Goal: Information Seeking & Learning: Learn about a topic

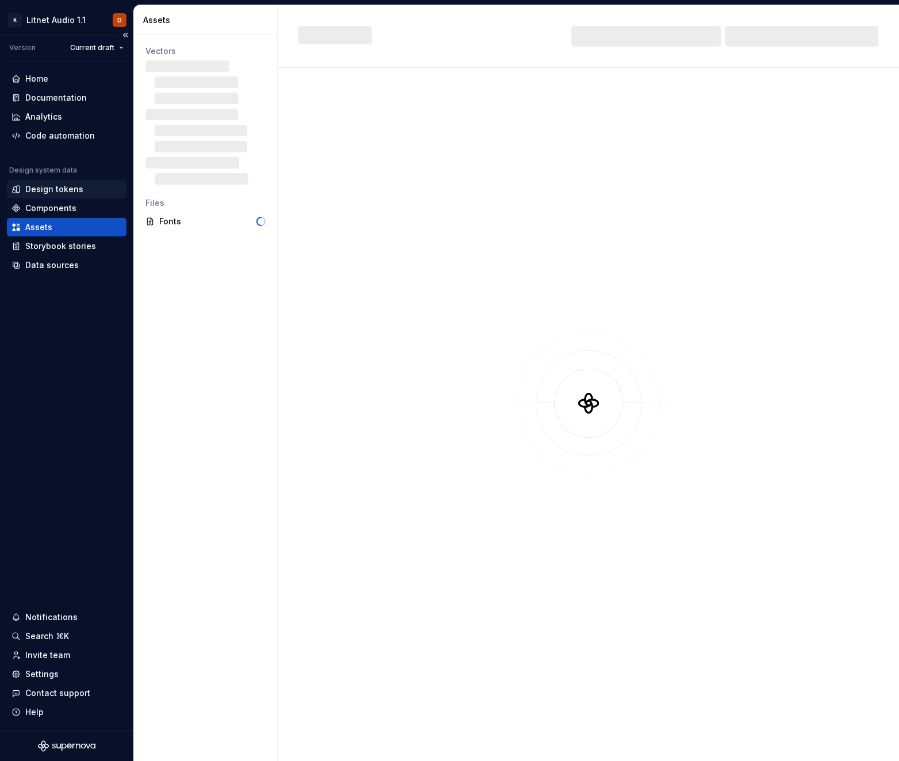
click at [64, 193] on div "Design tokens" at bounding box center [54, 189] width 58 height 12
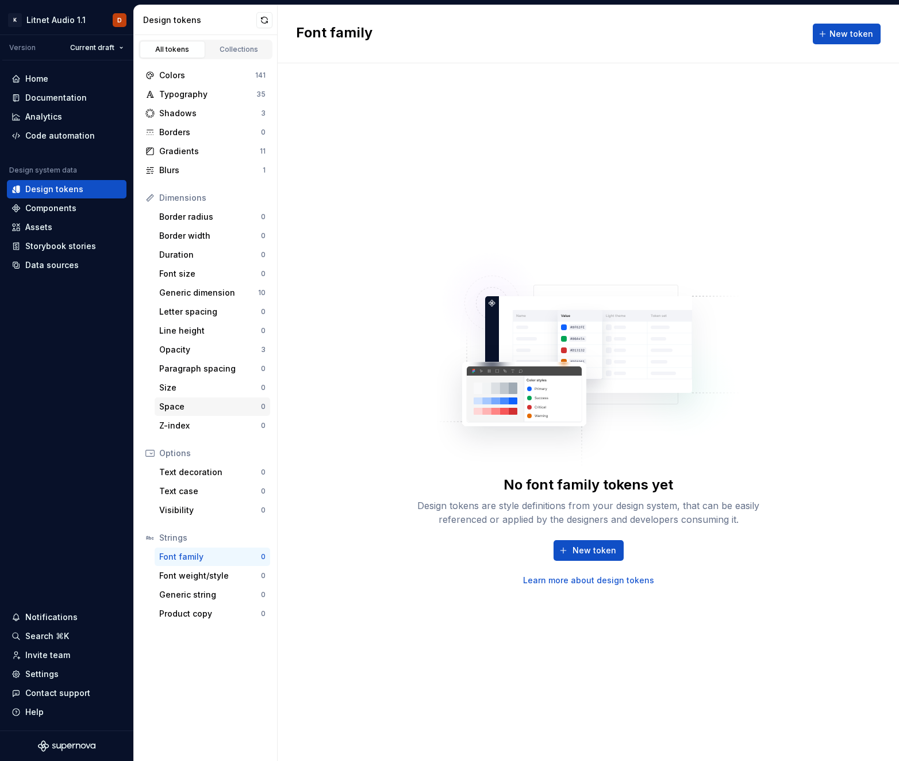
click at [186, 408] on div "Space" at bounding box center [210, 407] width 102 height 12
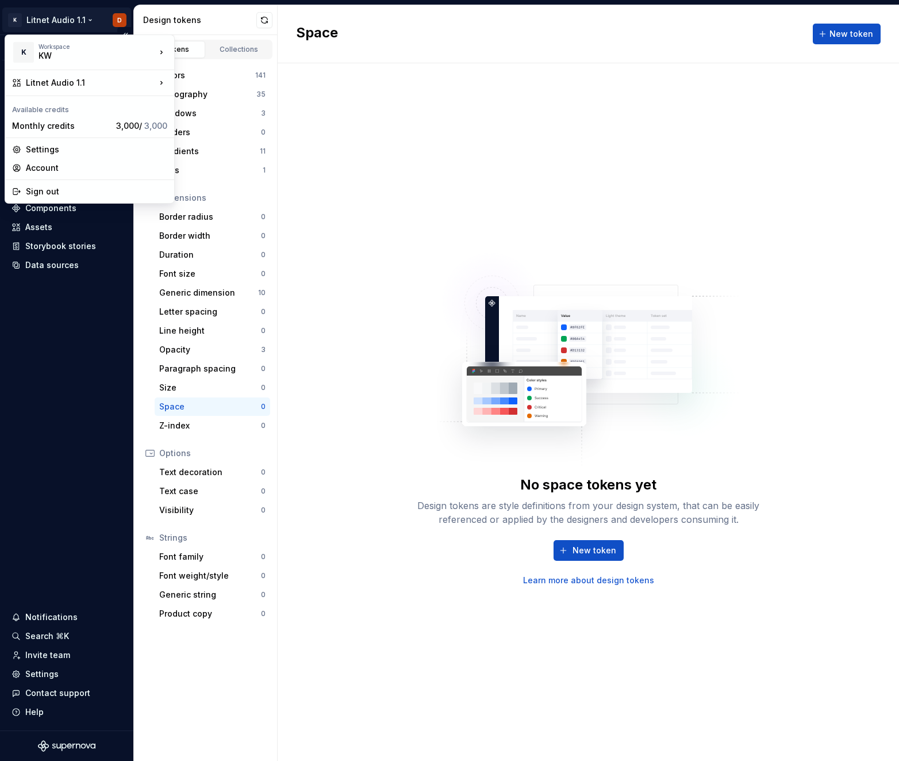
click at [89, 19] on html "K Litnet Audio 1.1 D Version Current draft Home Documentation Analytics Code au…" at bounding box center [449, 380] width 899 height 761
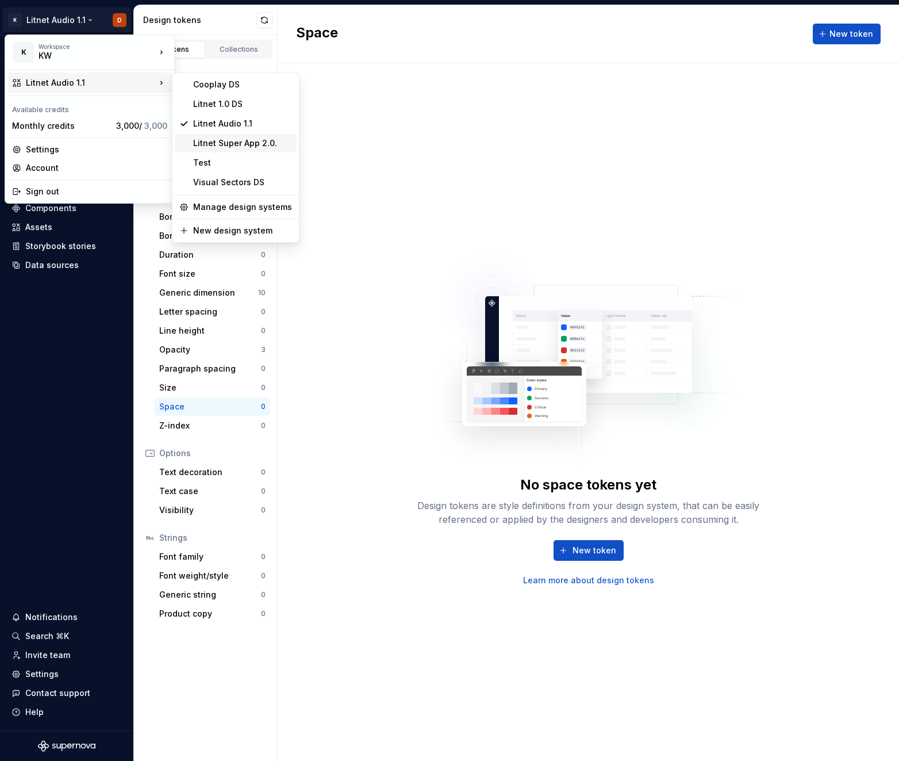
click at [225, 141] on div "Litnet Super App 2.0." at bounding box center [242, 143] width 99 height 12
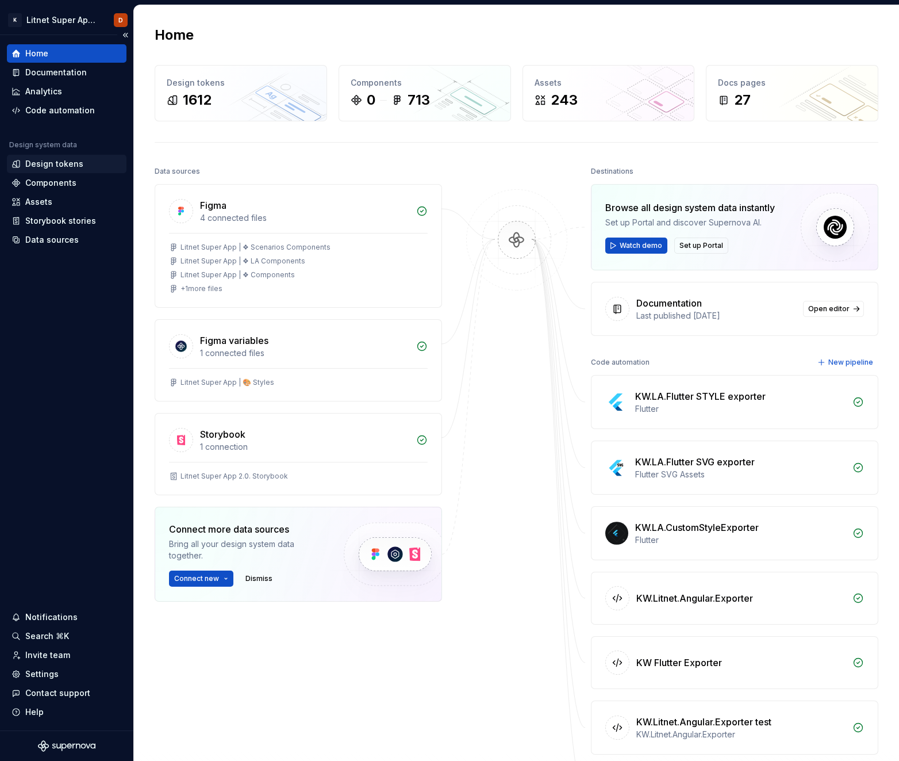
click at [63, 164] on div "Design tokens" at bounding box center [54, 164] width 58 height 12
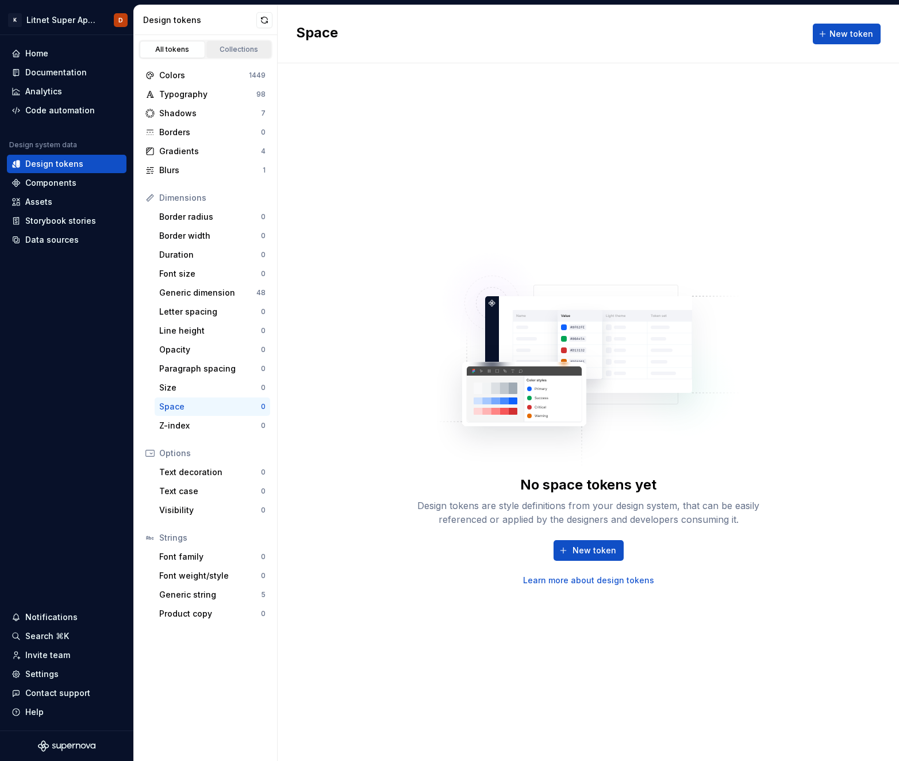
click at [233, 50] on div "Collections" at bounding box center [239, 49] width 58 height 9
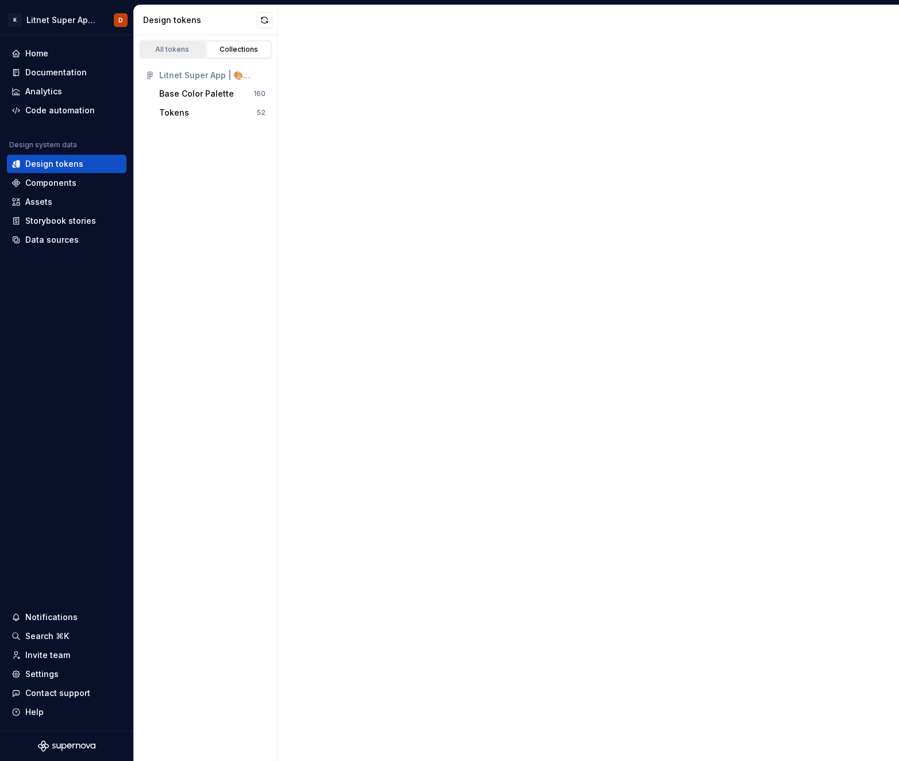
click at [178, 48] on div "All tokens" at bounding box center [173, 49] width 58 height 9
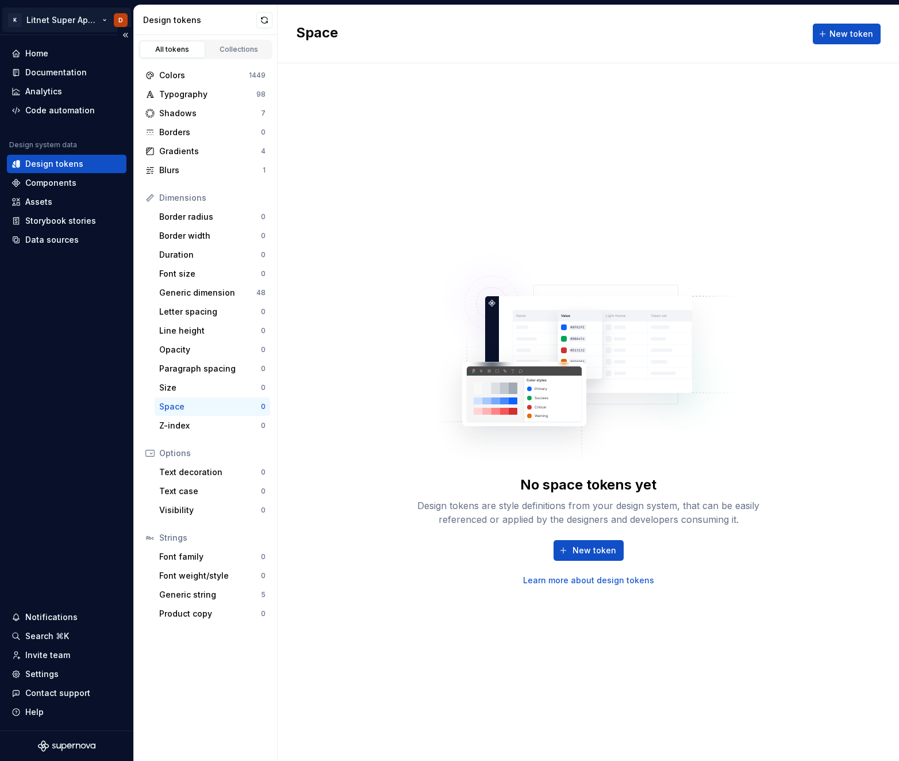
click at [106, 18] on html "K Litnet Super App 2.0. D Home Documentation Analytics Code automation Design s…" at bounding box center [449, 380] width 899 height 761
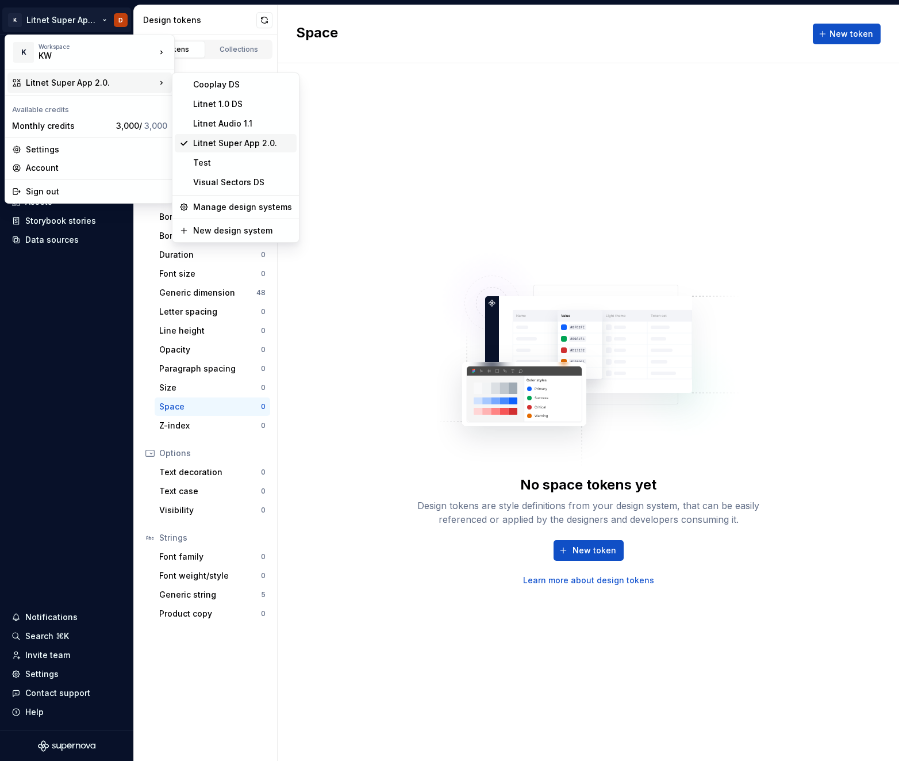
click at [227, 141] on div "Litnet Super App 2.0." at bounding box center [242, 143] width 99 height 12
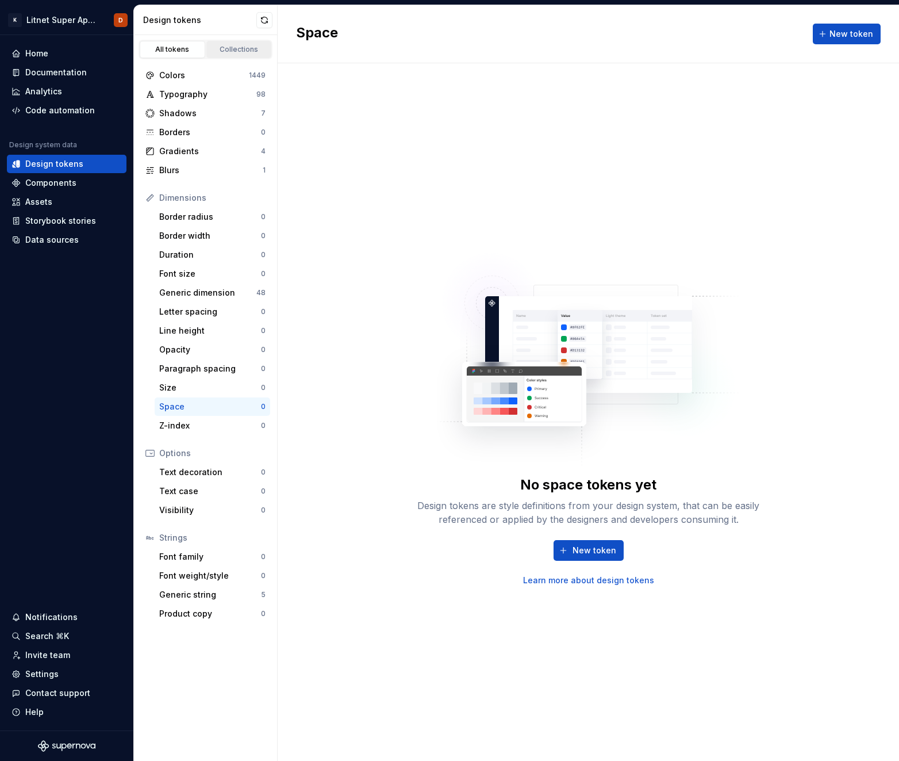
click at [244, 45] on div "Collections" at bounding box center [239, 49] width 58 height 9
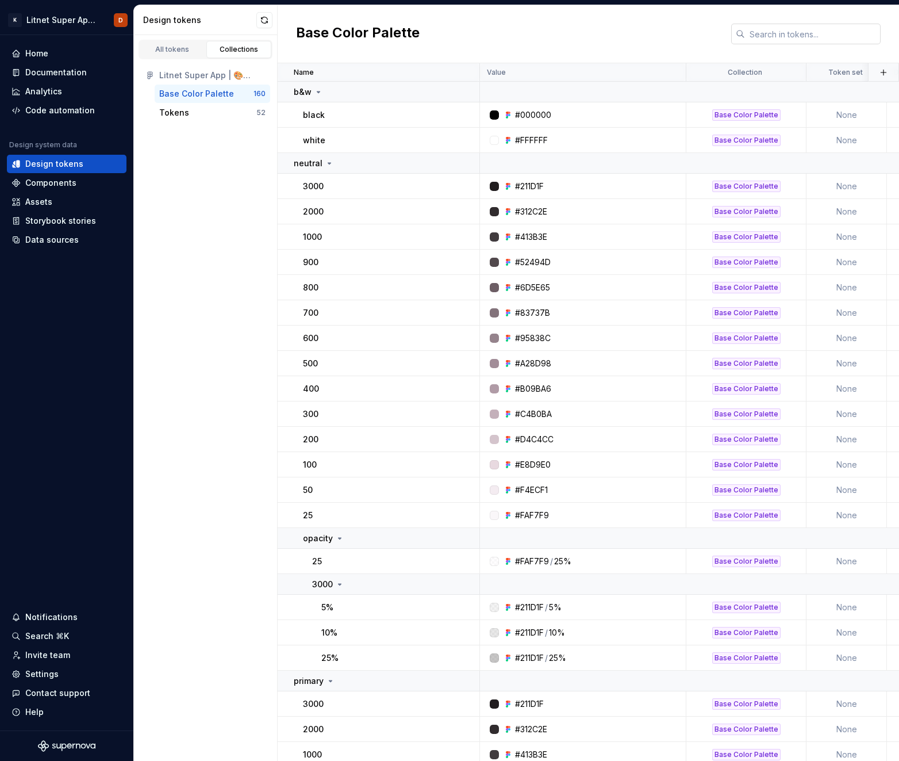
click at [768, 37] on input "text" at bounding box center [813, 34] width 136 height 21
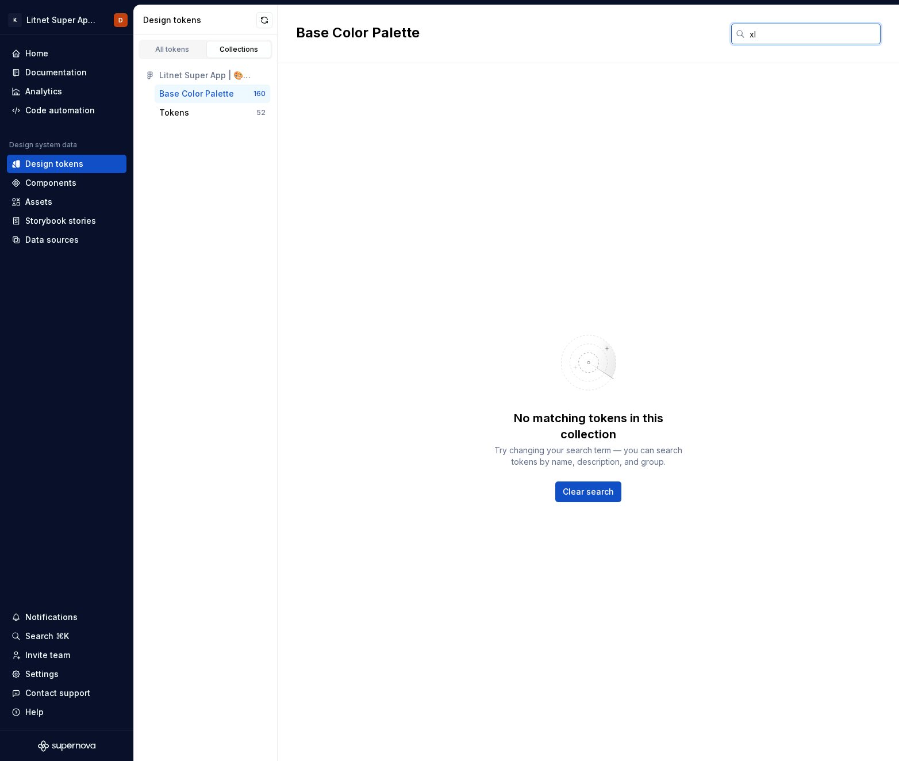
type input "xl"
click at [266, 22] on button "button" at bounding box center [265, 20] width 16 height 16
click at [175, 52] on div "All tokens" at bounding box center [173, 49] width 58 height 9
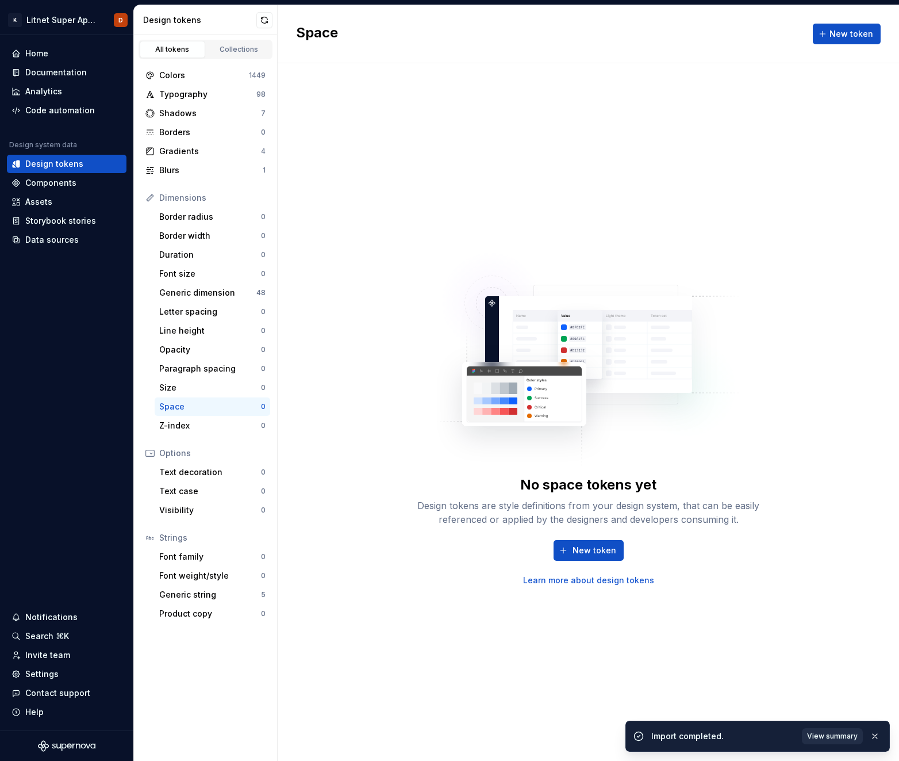
click at [828, 739] on span "View summary" at bounding box center [832, 736] width 51 height 9
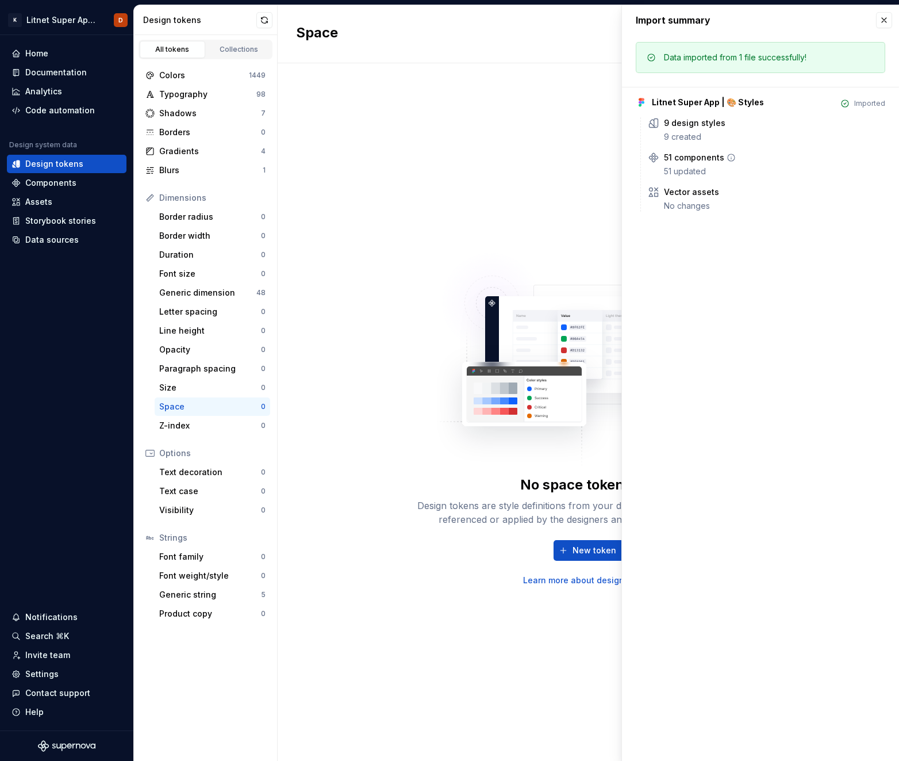
click at [683, 158] on div "51 components" at bounding box center [694, 158] width 60 height 12
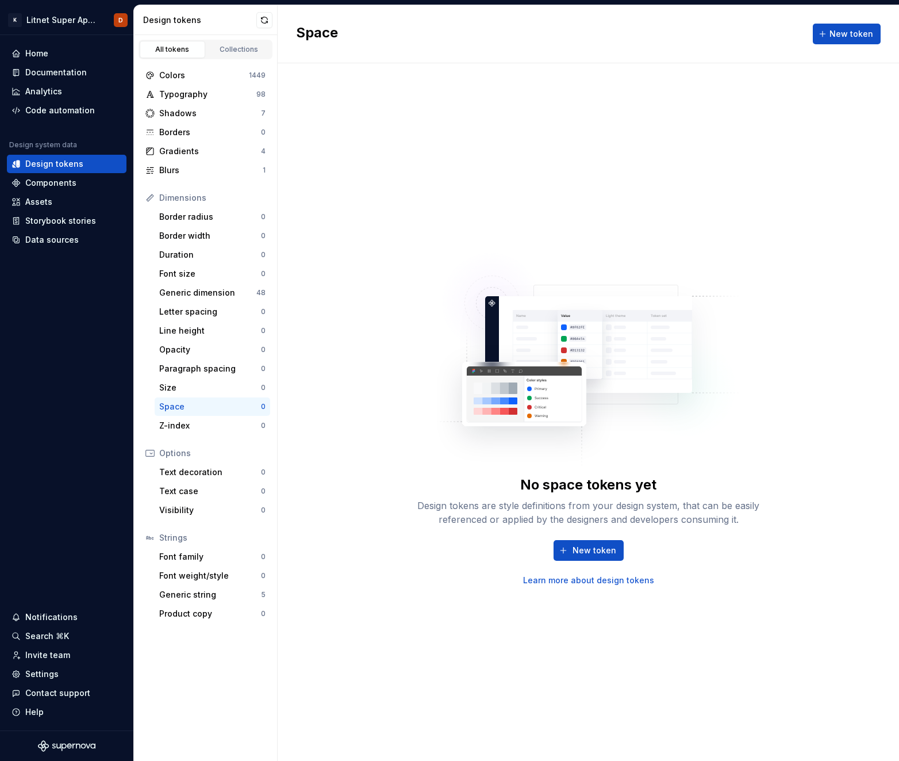
click at [171, 403] on div "Space" at bounding box center [210, 407] width 102 height 12
click at [52, 182] on div "Components" at bounding box center [50, 183] width 51 height 12
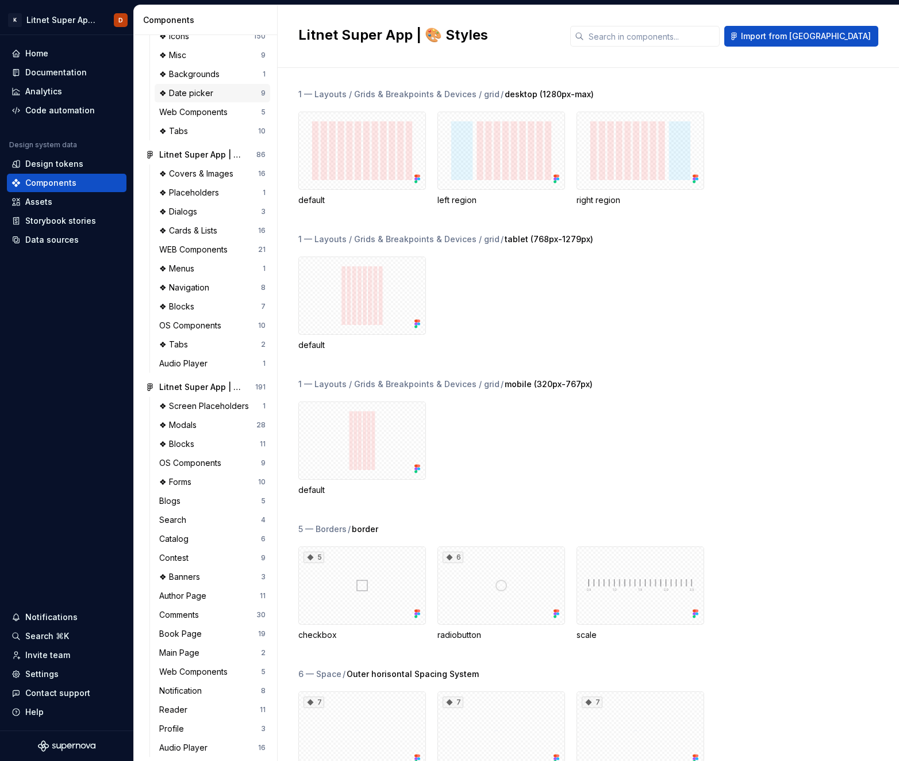
scroll to position [377, 0]
